Goal: Communication & Community: Participate in discussion

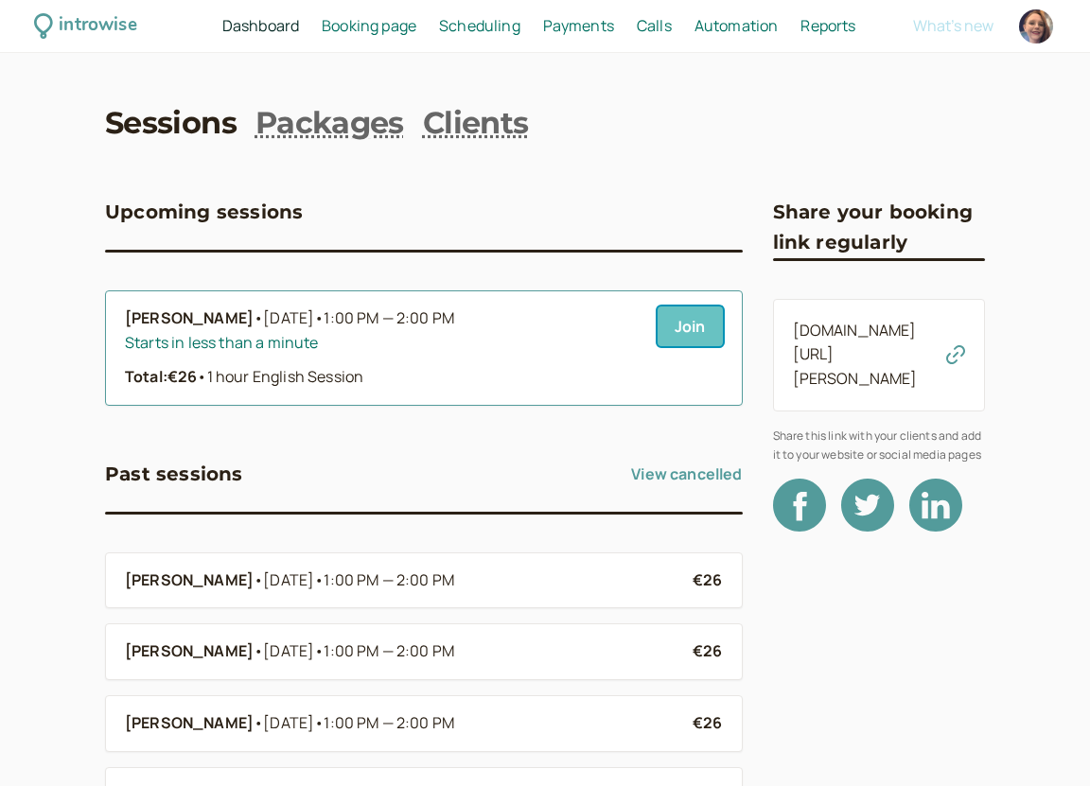
click at [706, 327] on link "Join" at bounding box center [689, 326] width 65 height 40
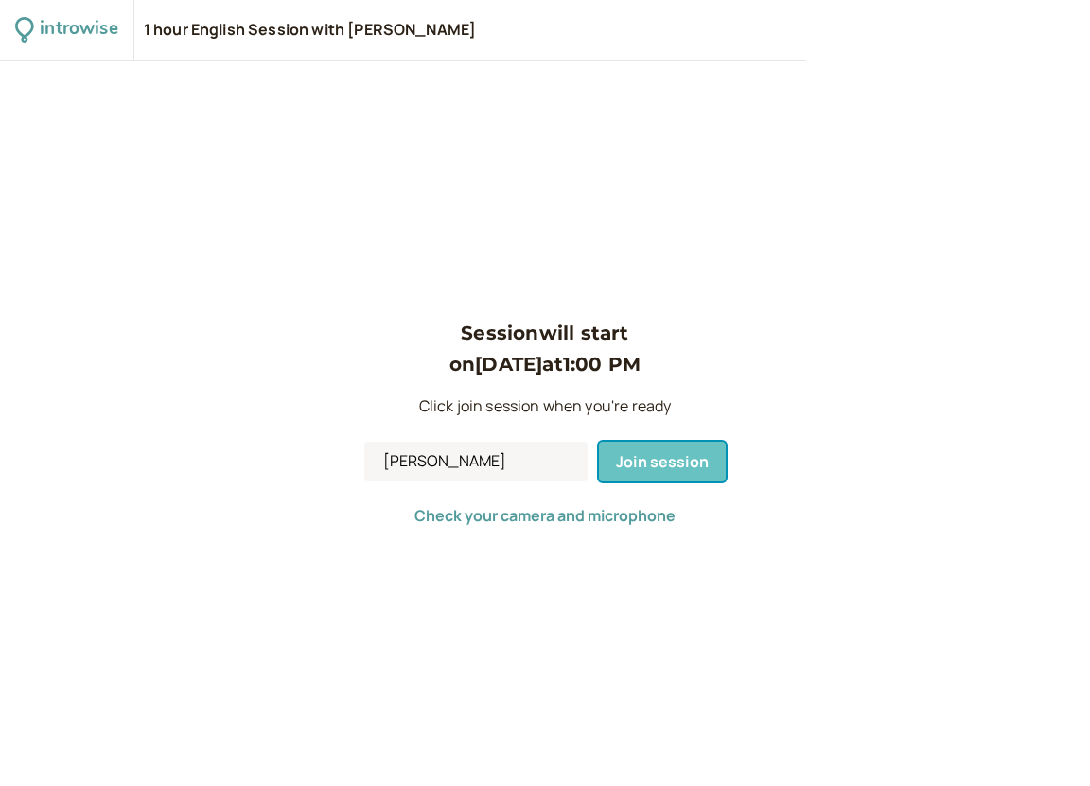
click at [680, 460] on span "Join session" at bounding box center [662, 461] width 93 height 21
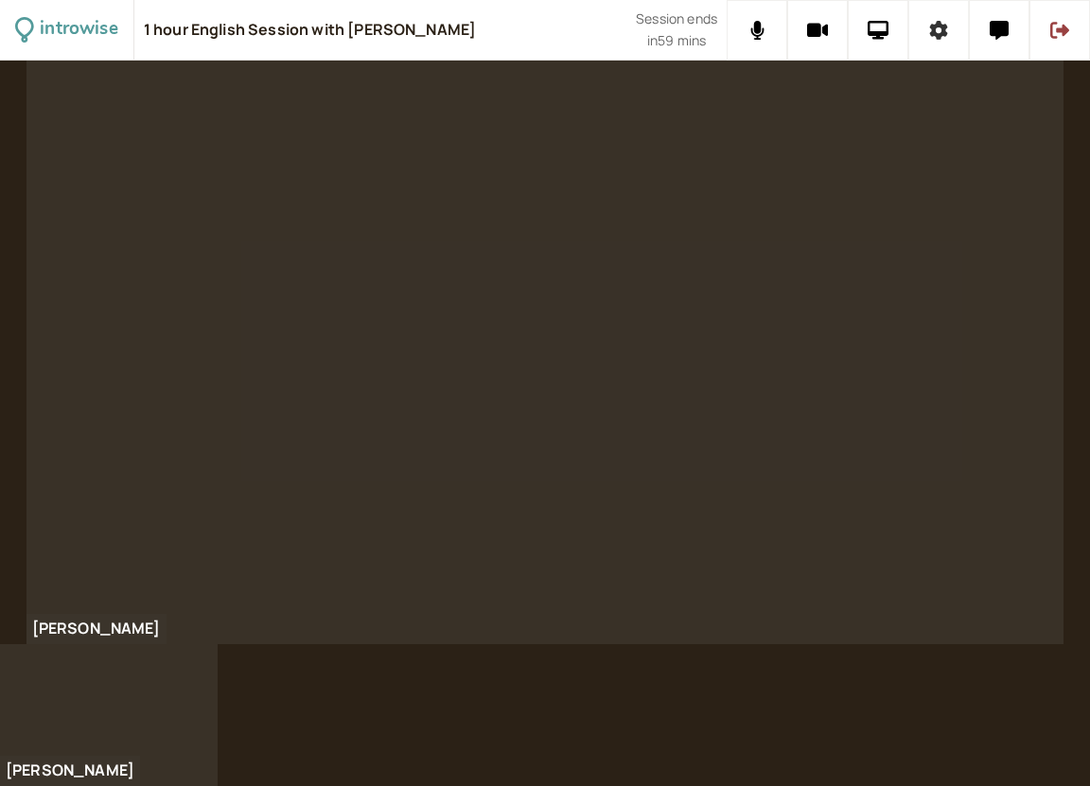
click at [943, 34] on icon at bounding box center [939, 30] width 18 height 19
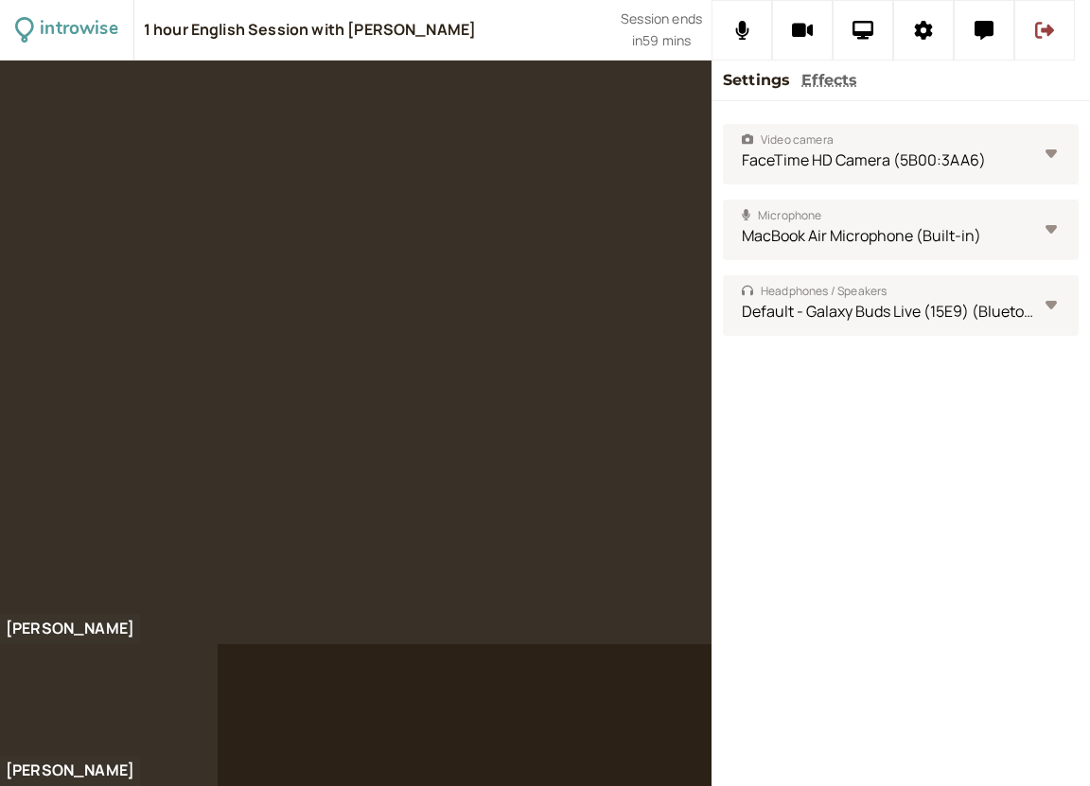
click at [626, 175] on div at bounding box center [355, 353] width 711 height 584
click at [902, 29] on button at bounding box center [923, 30] width 61 height 61
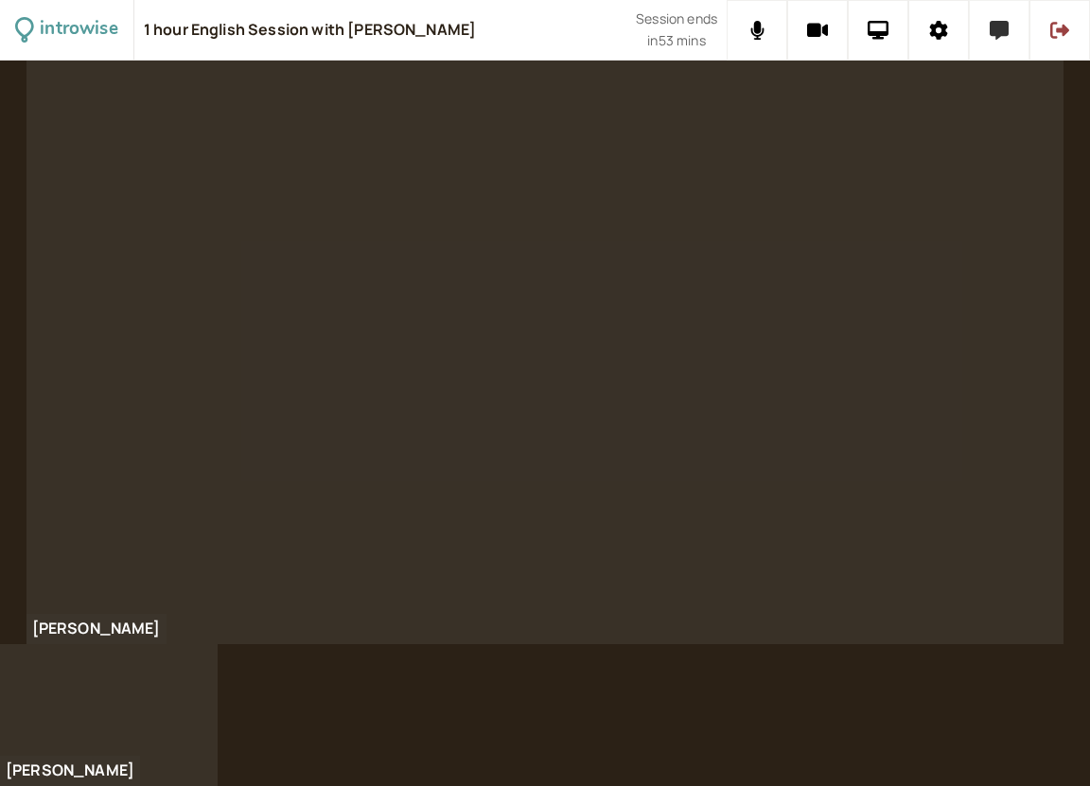
click at [1004, 44] on button at bounding box center [999, 30] width 61 height 61
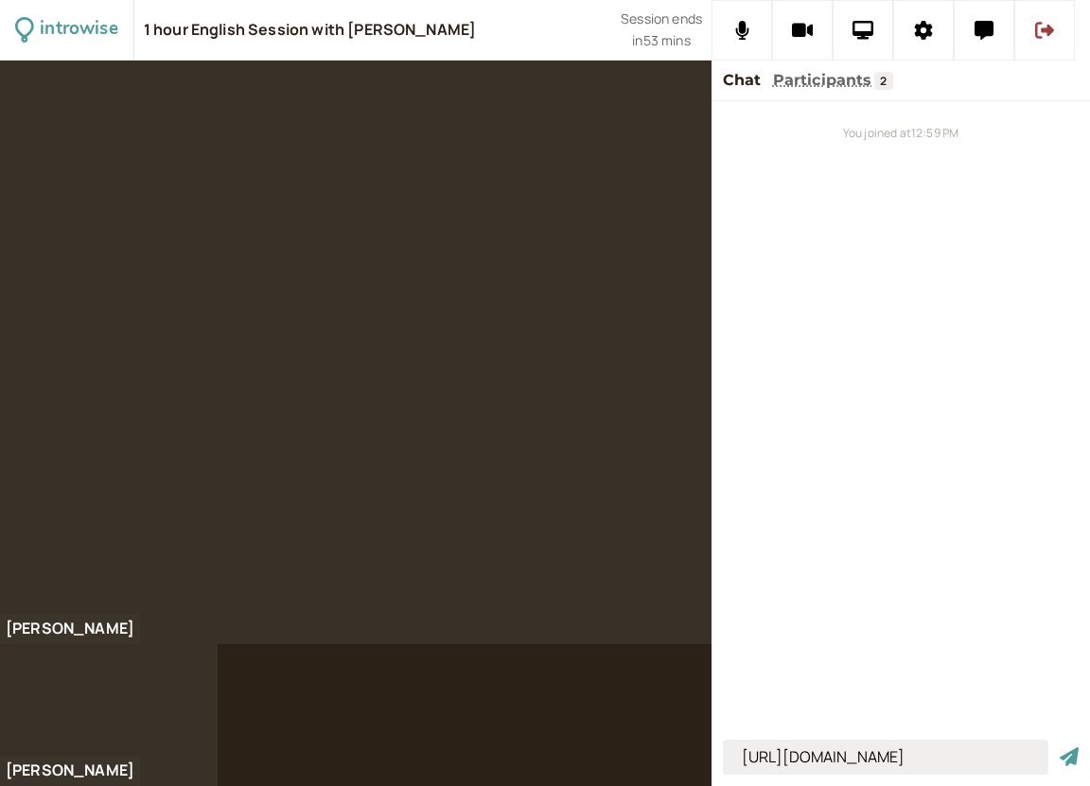
type input "[URL][DOMAIN_NAME]"
click at [1059, 747] on button "submit" at bounding box center [1068, 757] width 19 height 20
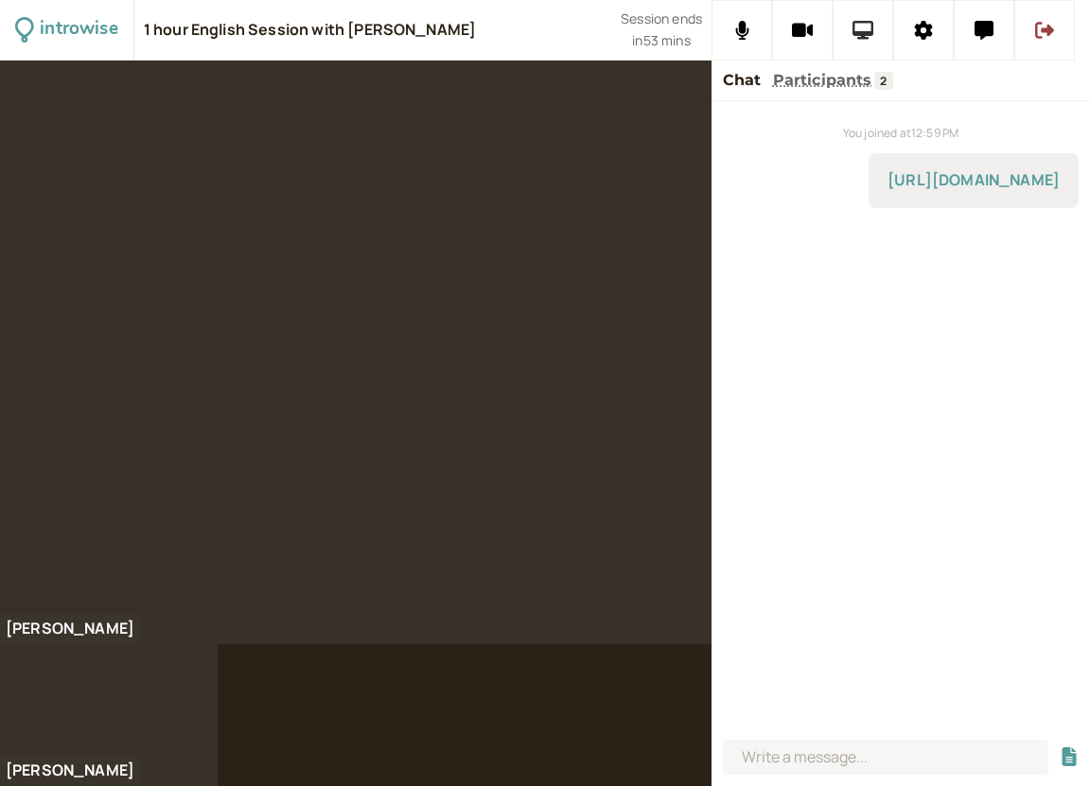
click at [876, 45] on button at bounding box center [862, 30] width 61 height 61
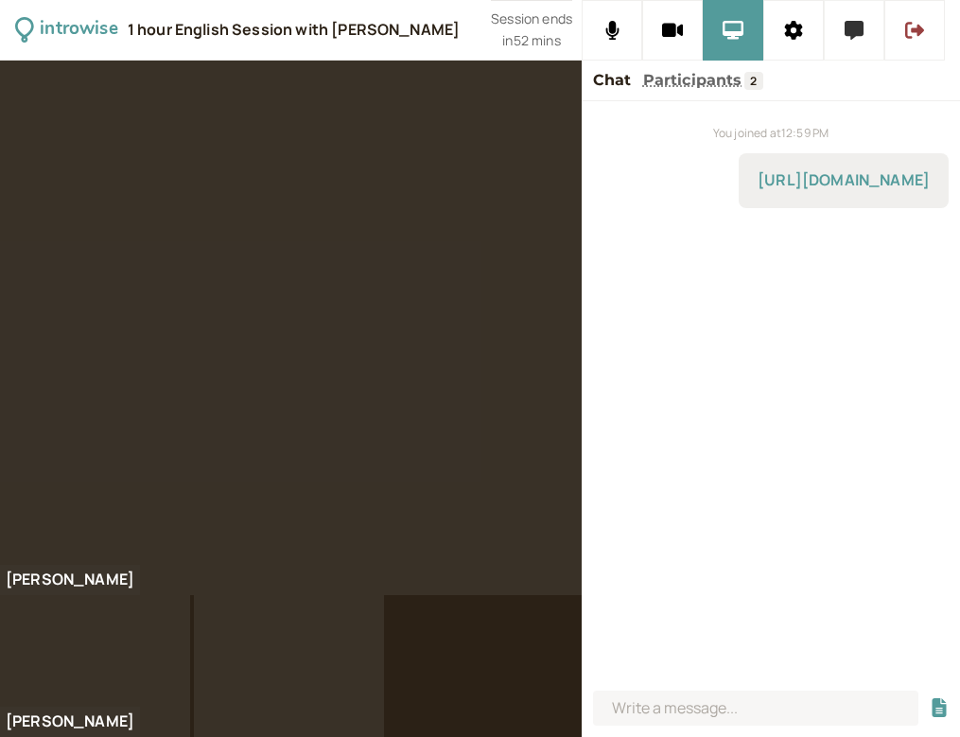
click at [847, 34] on icon at bounding box center [854, 30] width 19 height 19
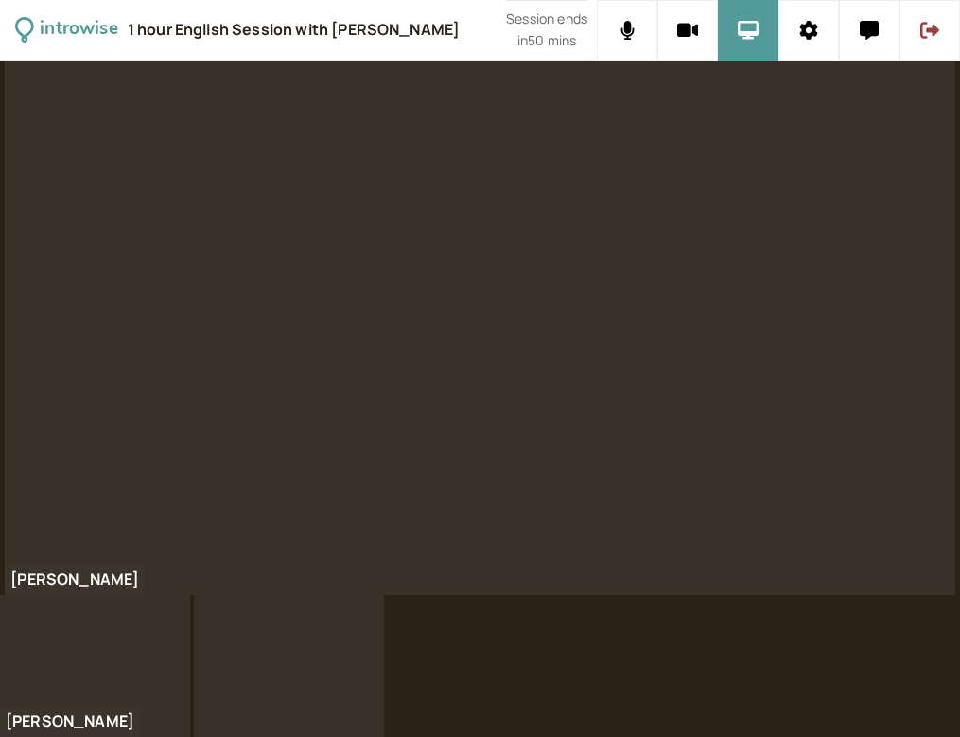
click at [742, 689] on div at bounding box center [480, 399] width 960 height 676
click at [819, 628] on div at bounding box center [480, 399] width 960 height 676
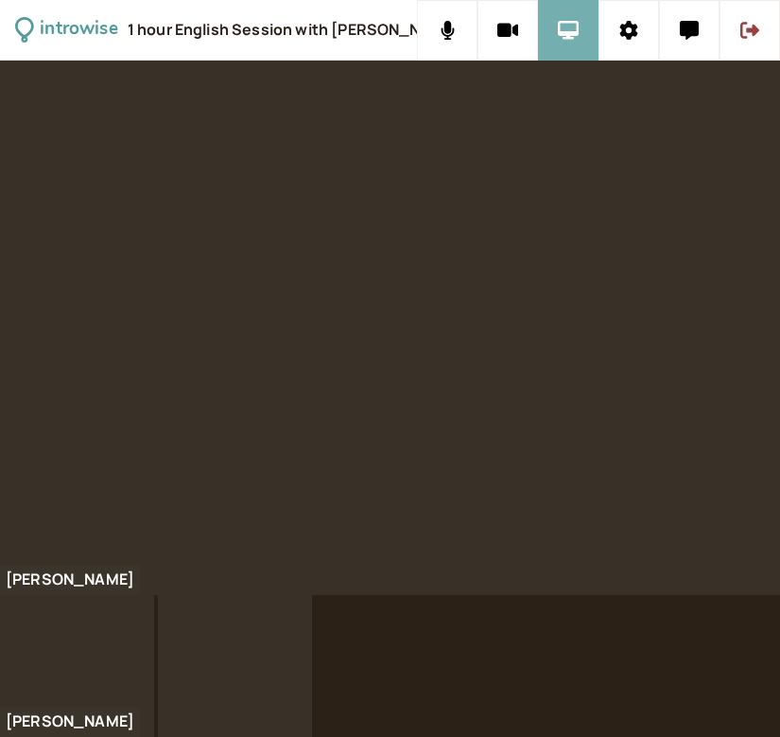
click at [567, 29] on icon at bounding box center [569, 30] width 22 height 19
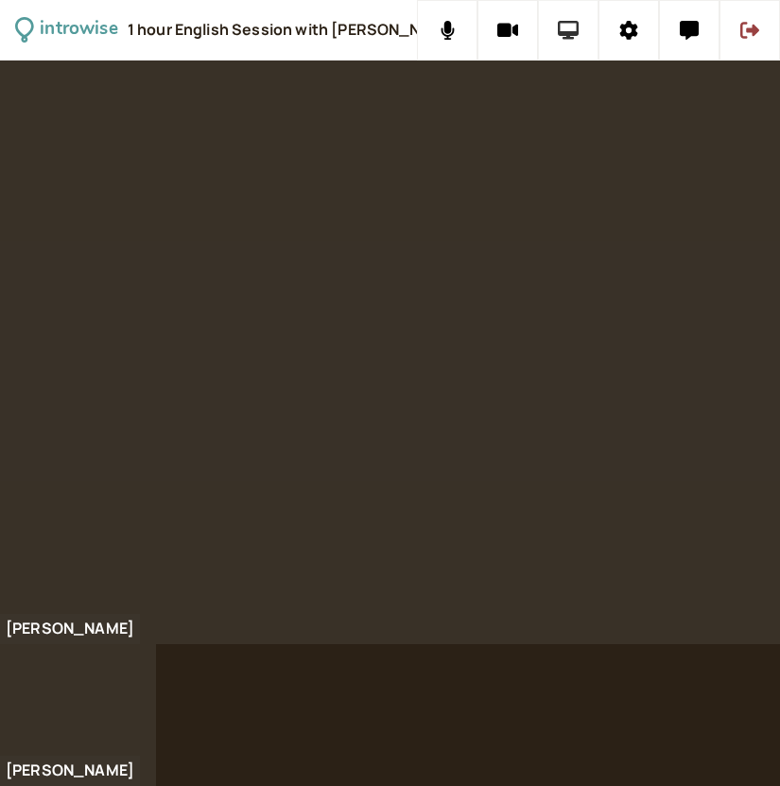
click at [567, 26] on icon at bounding box center [569, 30] width 22 height 19
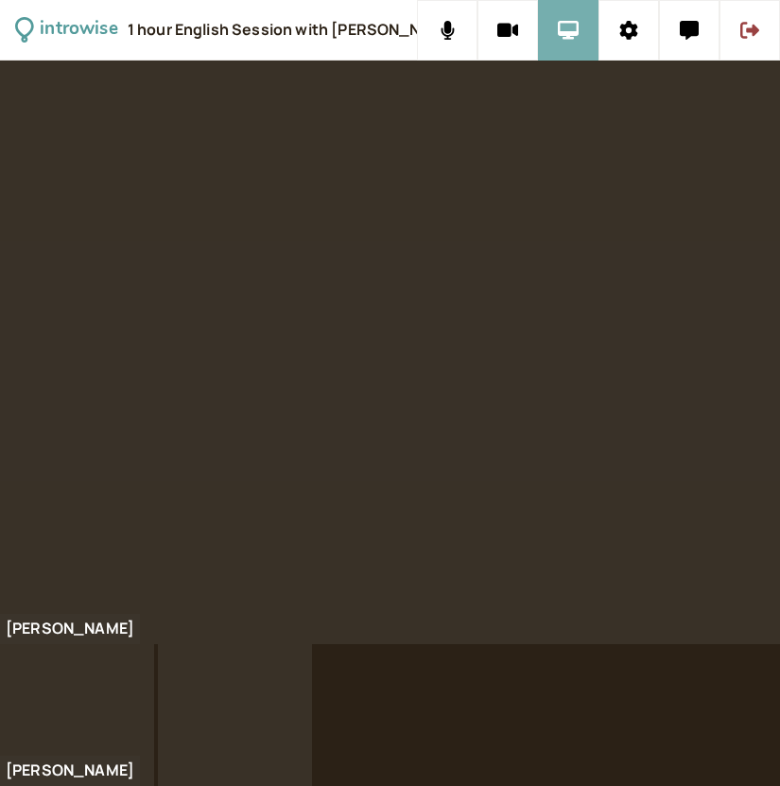
click at [564, 44] on button at bounding box center [568, 30] width 61 height 61
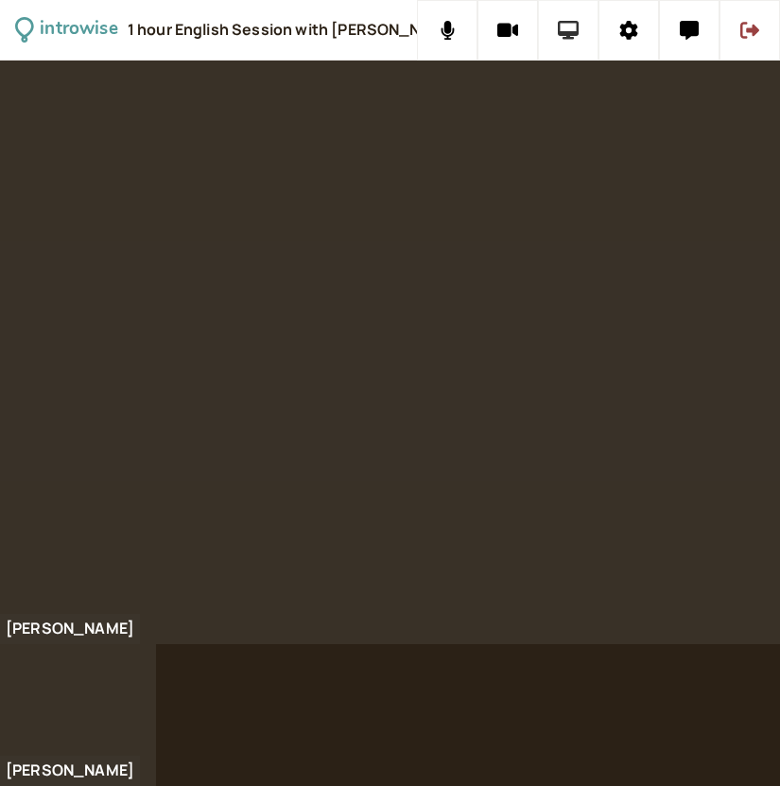
click at [564, 44] on button at bounding box center [568, 30] width 61 height 61
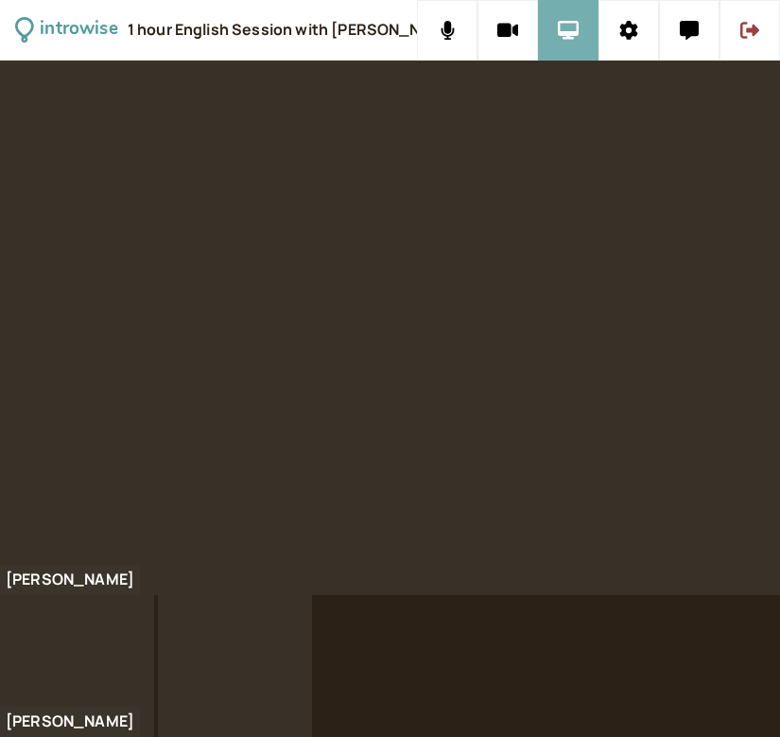
click at [569, 27] on icon at bounding box center [569, 30] width 22 height 19
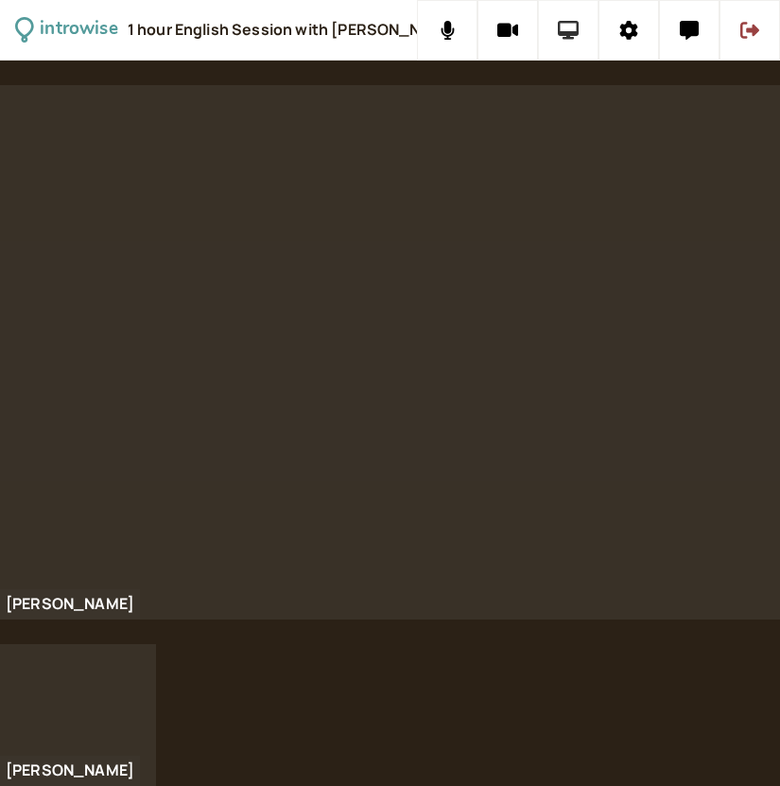
click at [569, 85] on div at bounding box center [390, 352] width 780 height 534
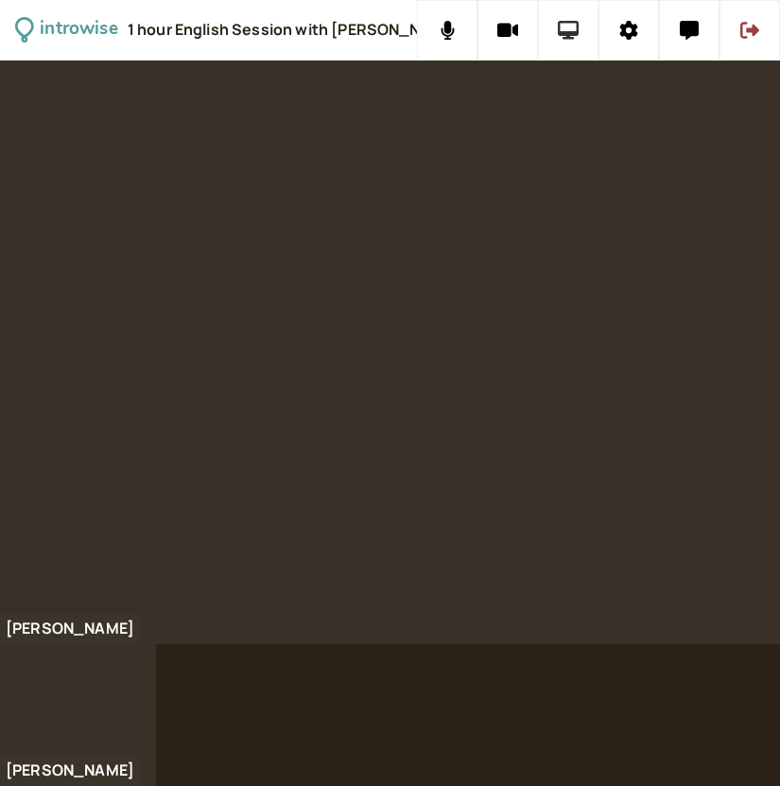
click at [570, 31] on icon at bounding box center [569, 30] width 22 height 19
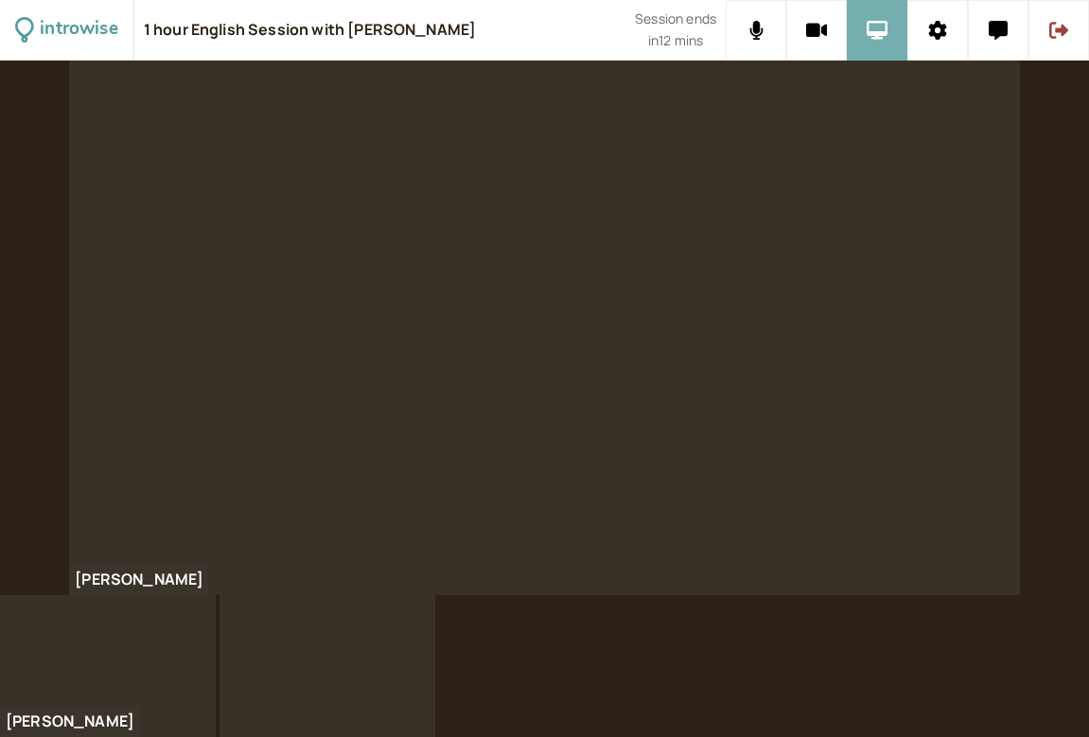
click at [895, 39] on button at bounding box center [876, 30] width 61 height 61
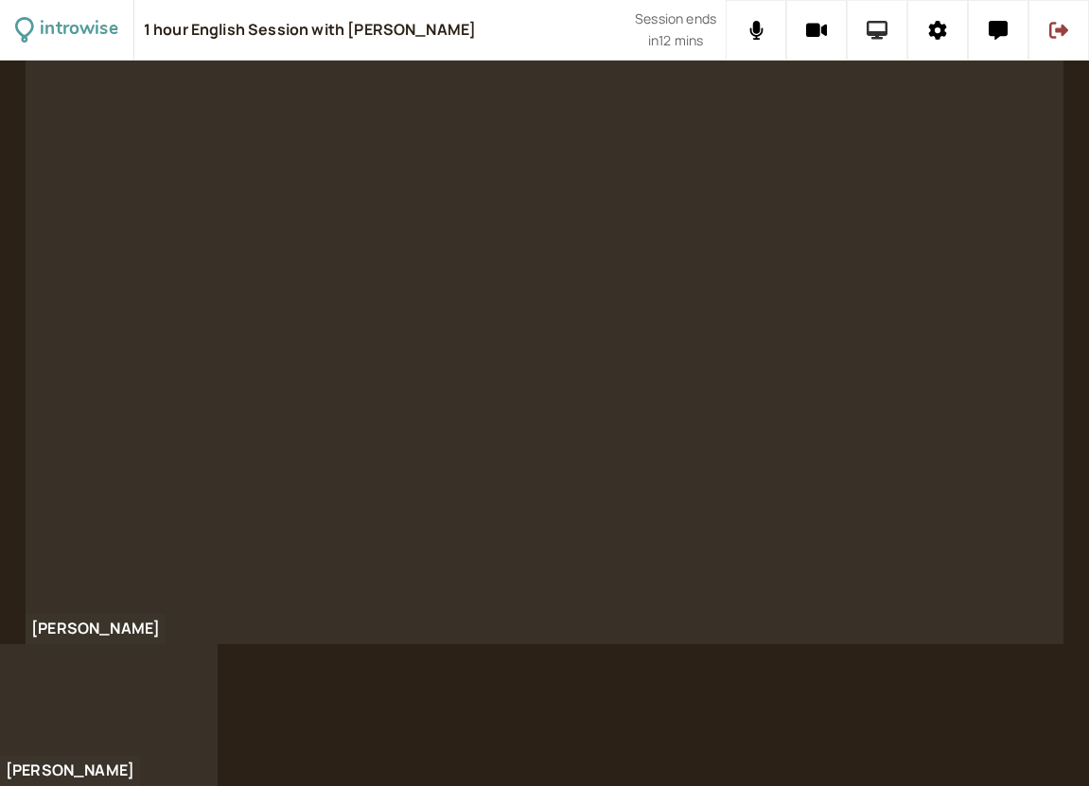
click at [871, 26] on icon at bounding box center [877, 30] width 22 height 19
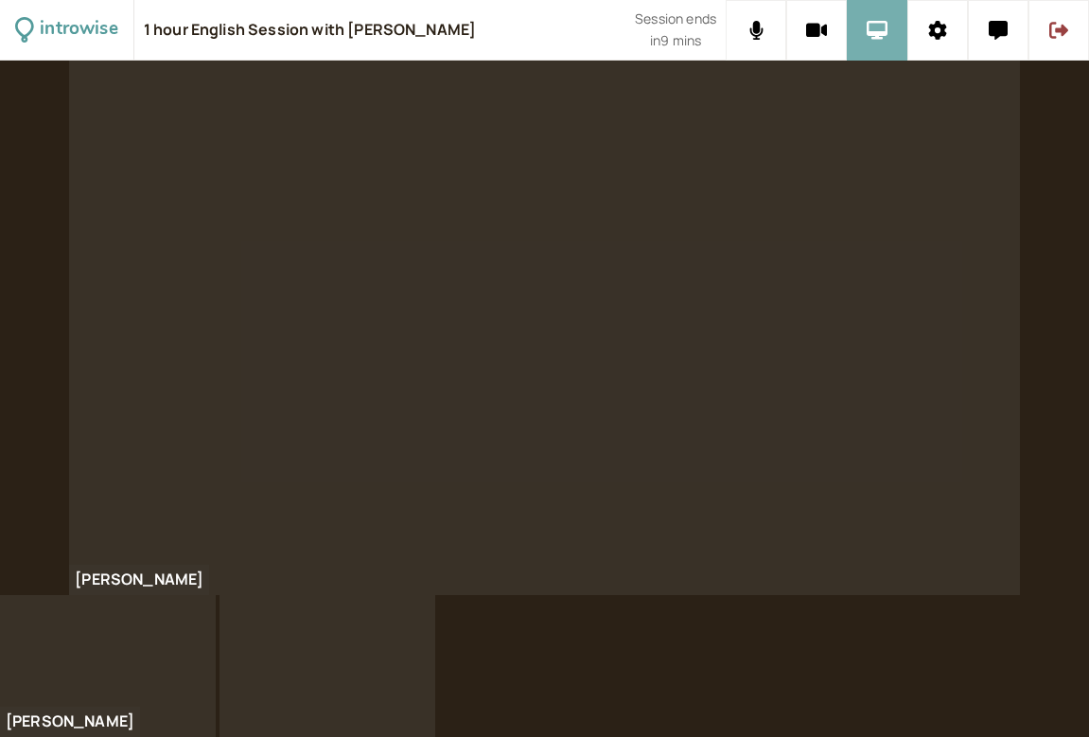
click at [881, 39] on icon at bounding box center [877, 30] width 22 height 19
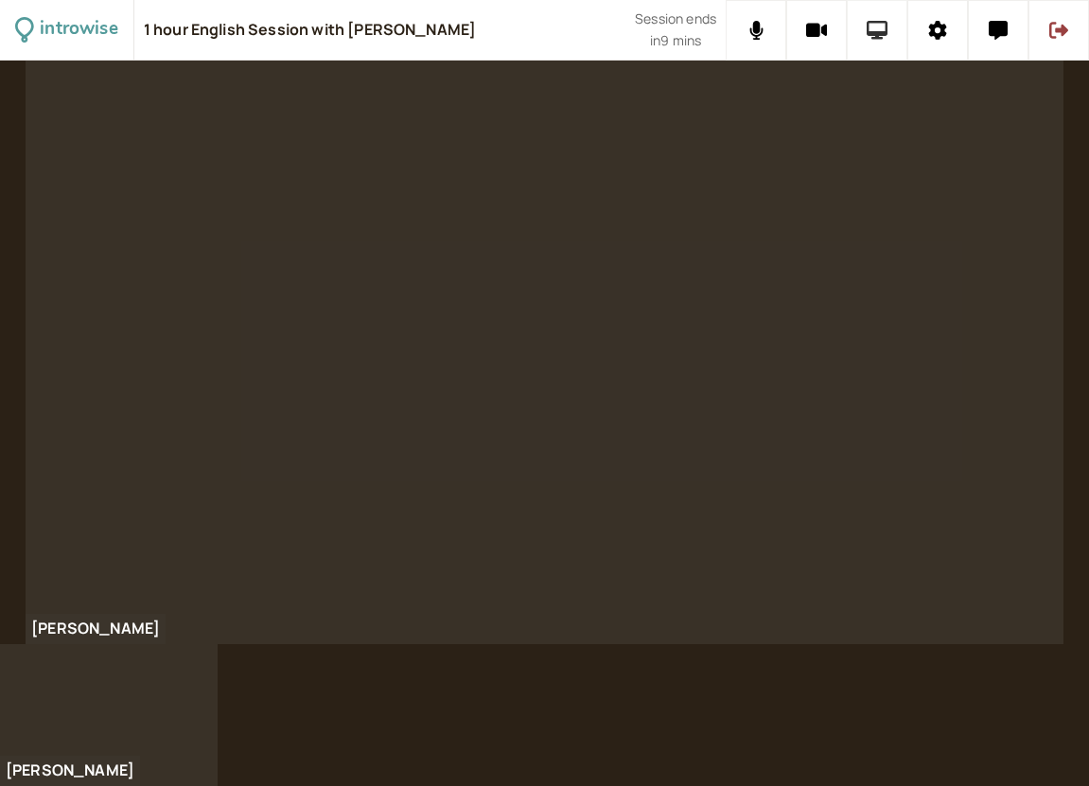
click at [870, 9] on button at bounding box center [876, 30] width 61 height 61
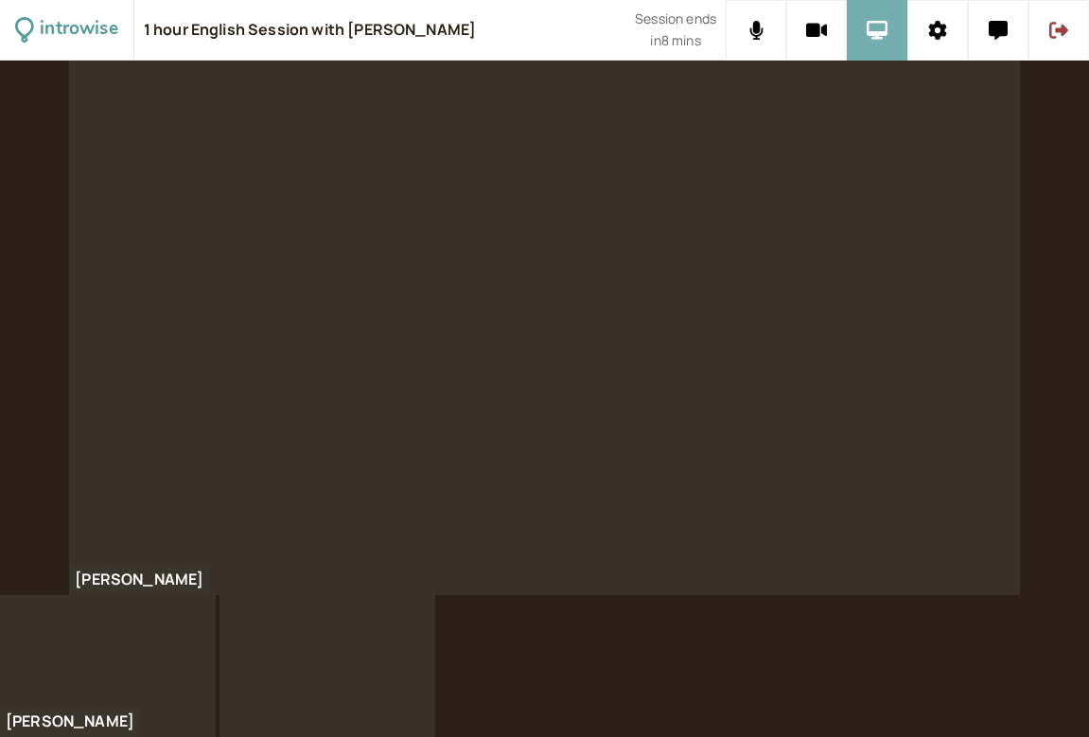
click at [874, 33] on icon at bounding box center [877, 30] width 22 height 19
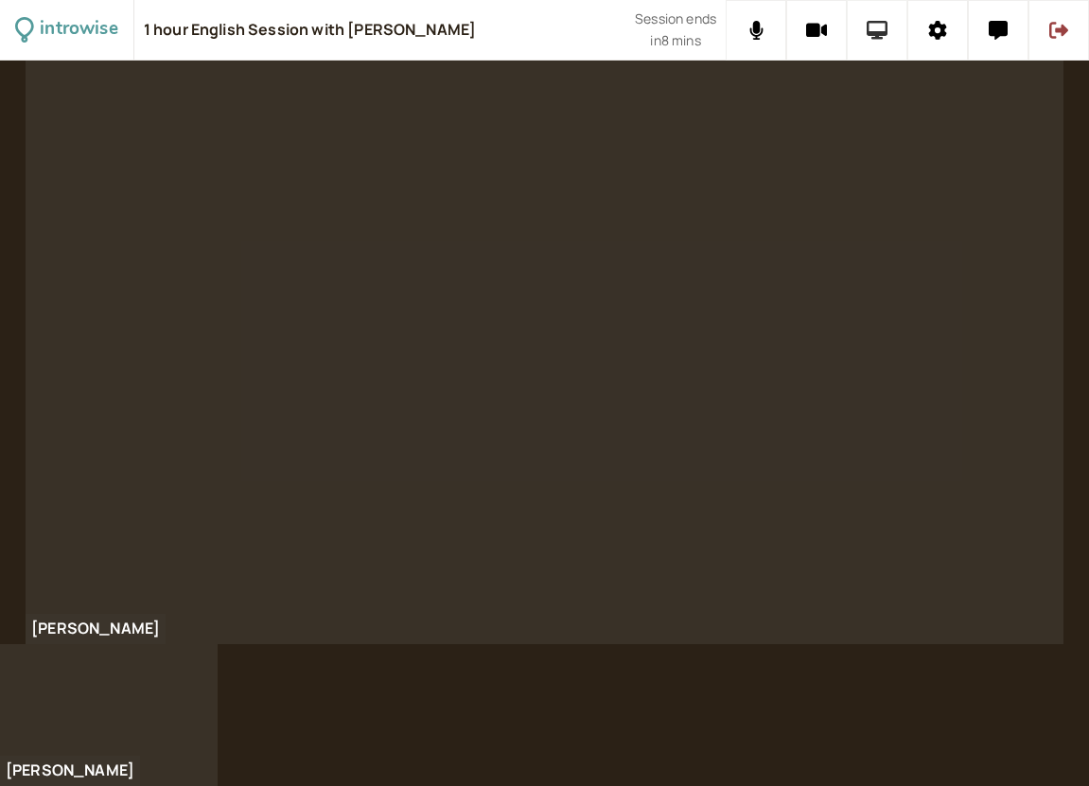
click at [869, 26] on icon at bounding box center [877, 30] width 22 height 19
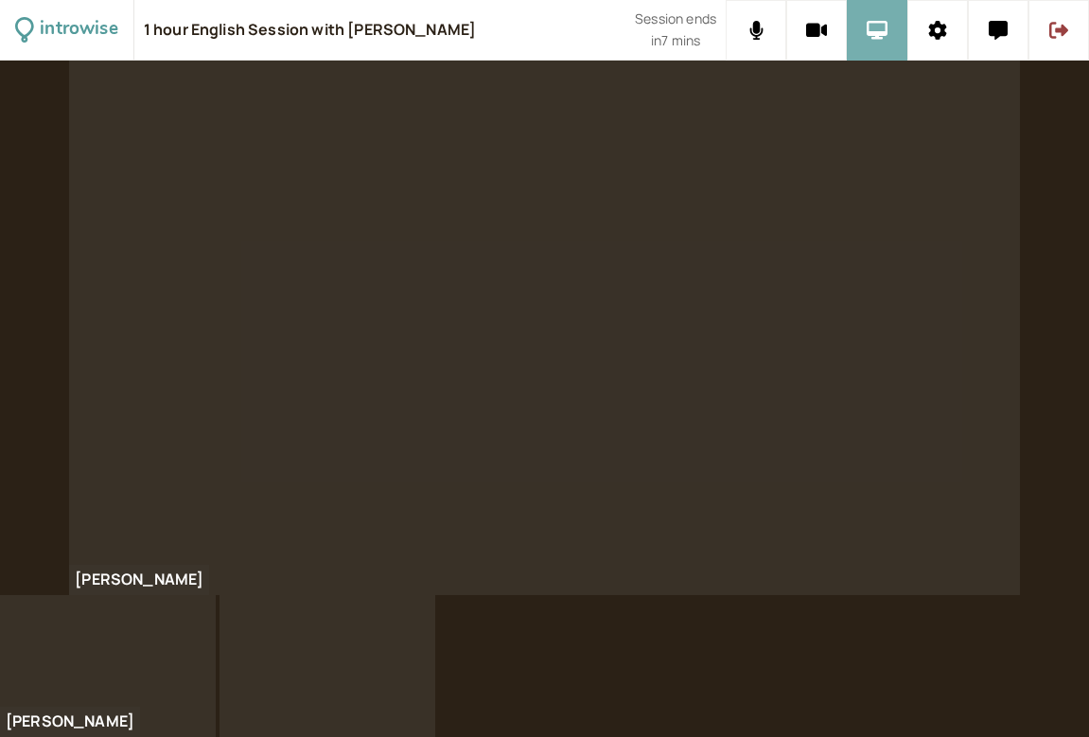
click at [889, 45] on button at bounding box center [876, 30] width 61 height 61
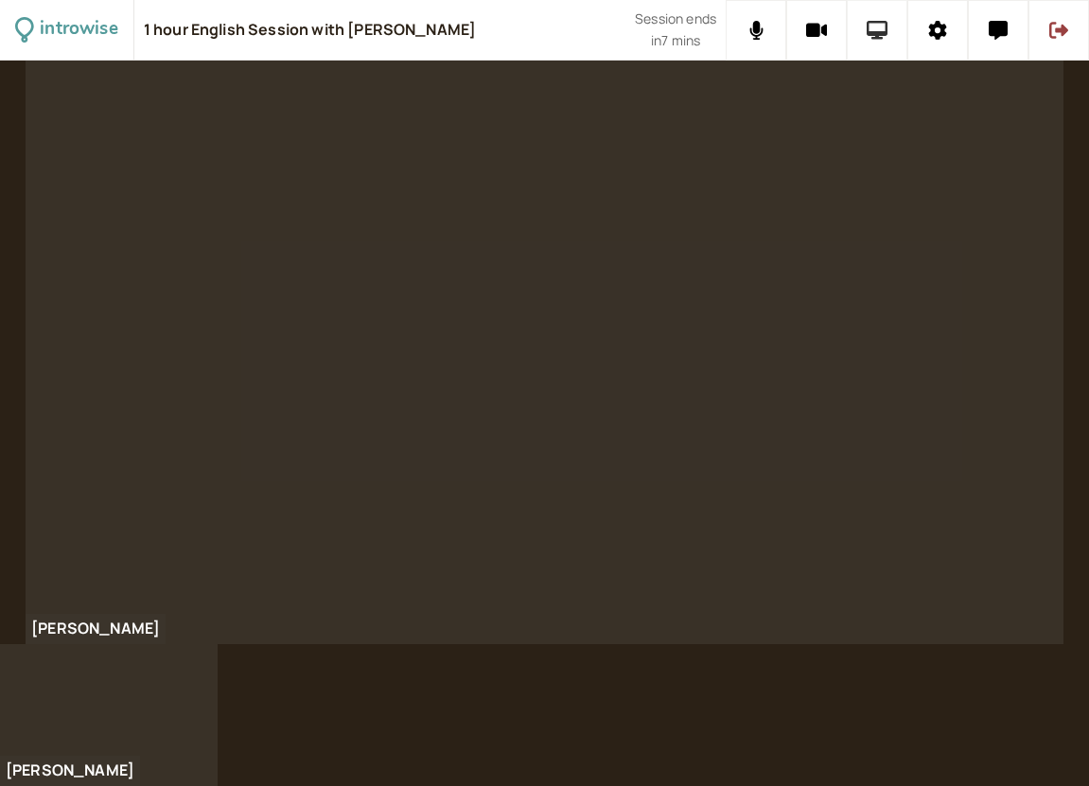
click at [882, 29] on icon at bounding box center [877, 30] width 22 height 19
click at [1050, 45] on button at bounding box center [1058, 30] width 61 height 61
